Goal: Task Accomplishment & Management: Manage account settings

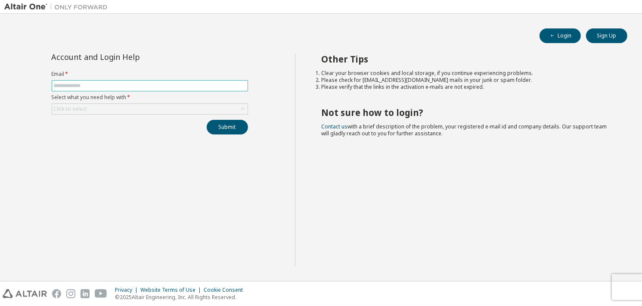
click at [117, 81] on span at bounding box center [150, 85] width 196 height 11
click at [115, 85] on input "text" at bounding box center [150, 85] width 192 height 7
click at [94, 86] on input "text" at bounding box center [150, 85] width 192 height 7
type input "**********"
click at [115, 109] on div "Click to select" at bounding box center [149, 109] width 195 height 10
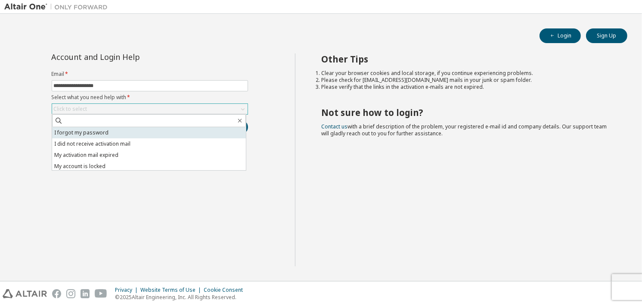
click at [108, 133] on li "I forgot my password" at bounding box center [149, 132] width 194 height 11
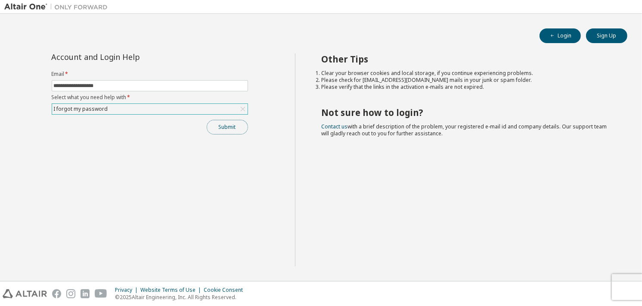
click at [227, 125] on button "Submit" at bounding box center [227, 127] width 41 height 15
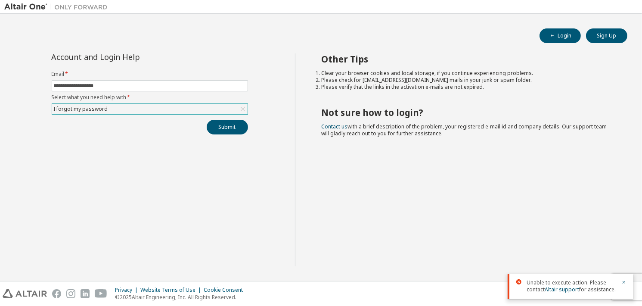
click at [110, 131] on div "Submit" at bounding box center [150, 127] width 196 height 15
click at [568, 37] on button "Login" at bounding box center [559, 35] width 41 height 15
